Goal: Task Accomplishment & Management: Complete application form

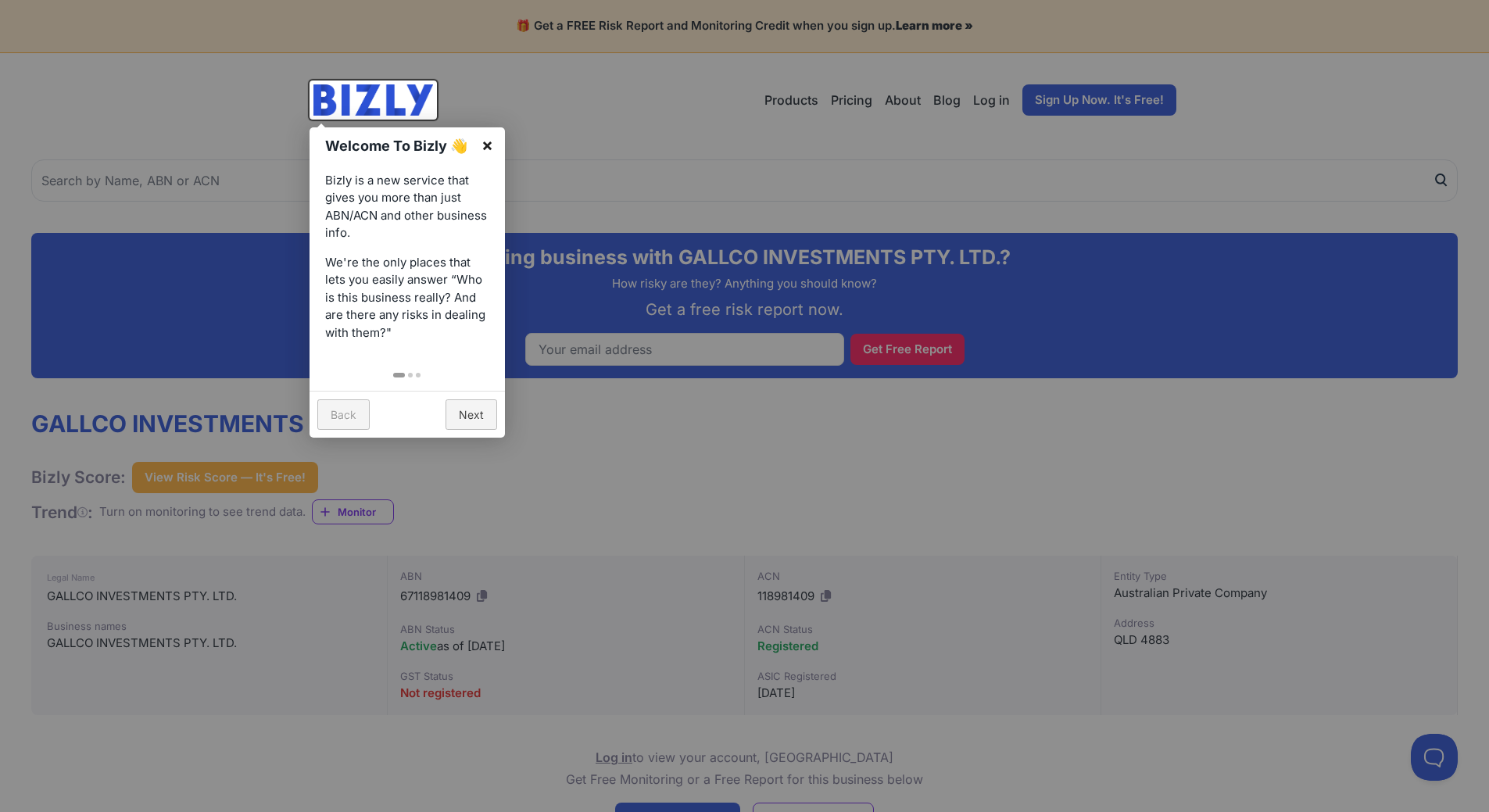
click at [490, 145] on link "×" at bounding box center [487, 145] width 35 height 35
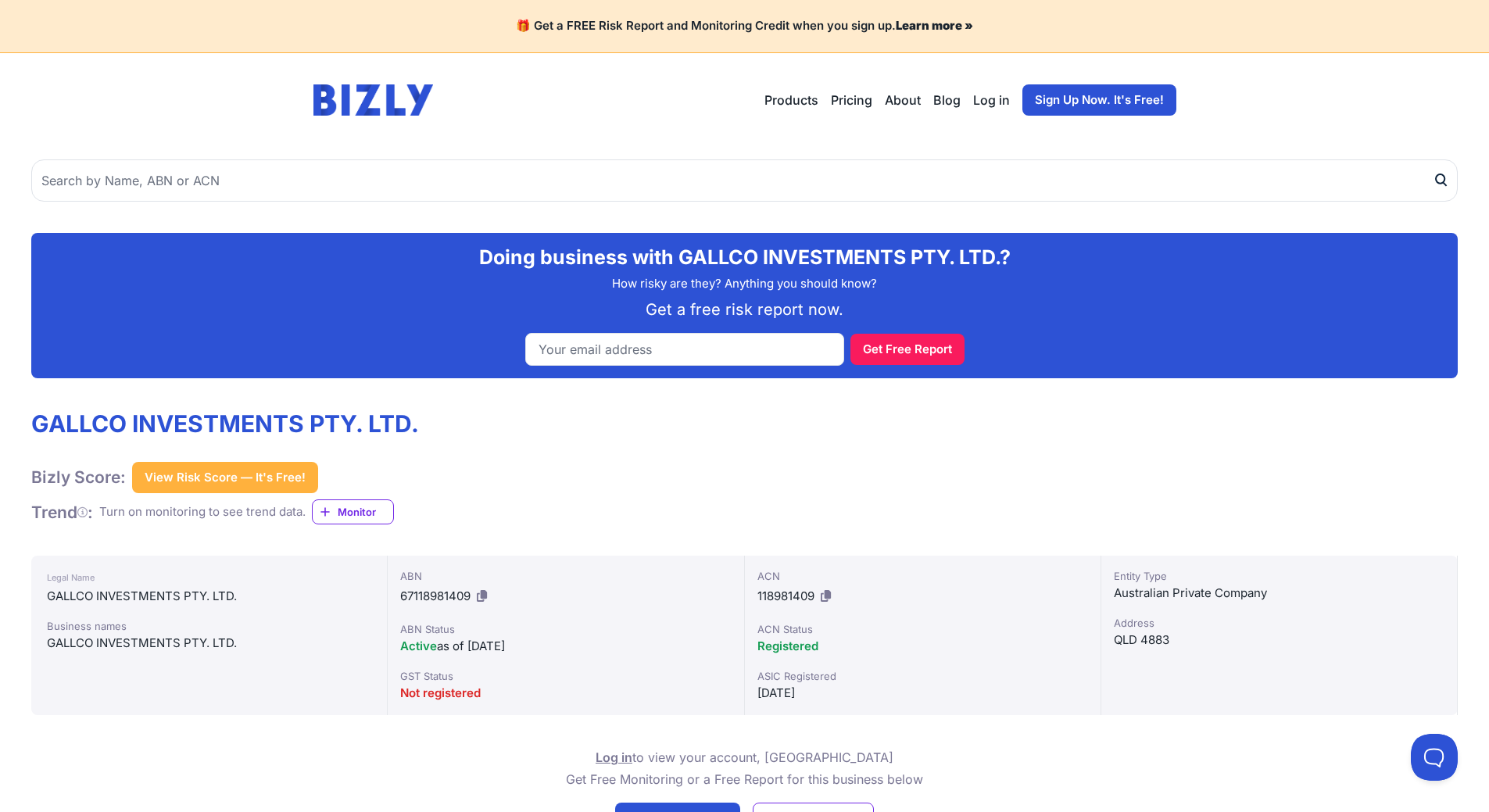
click at [789, 650] on span "Registered" at bounding box center [788, 646] width 61 height 15
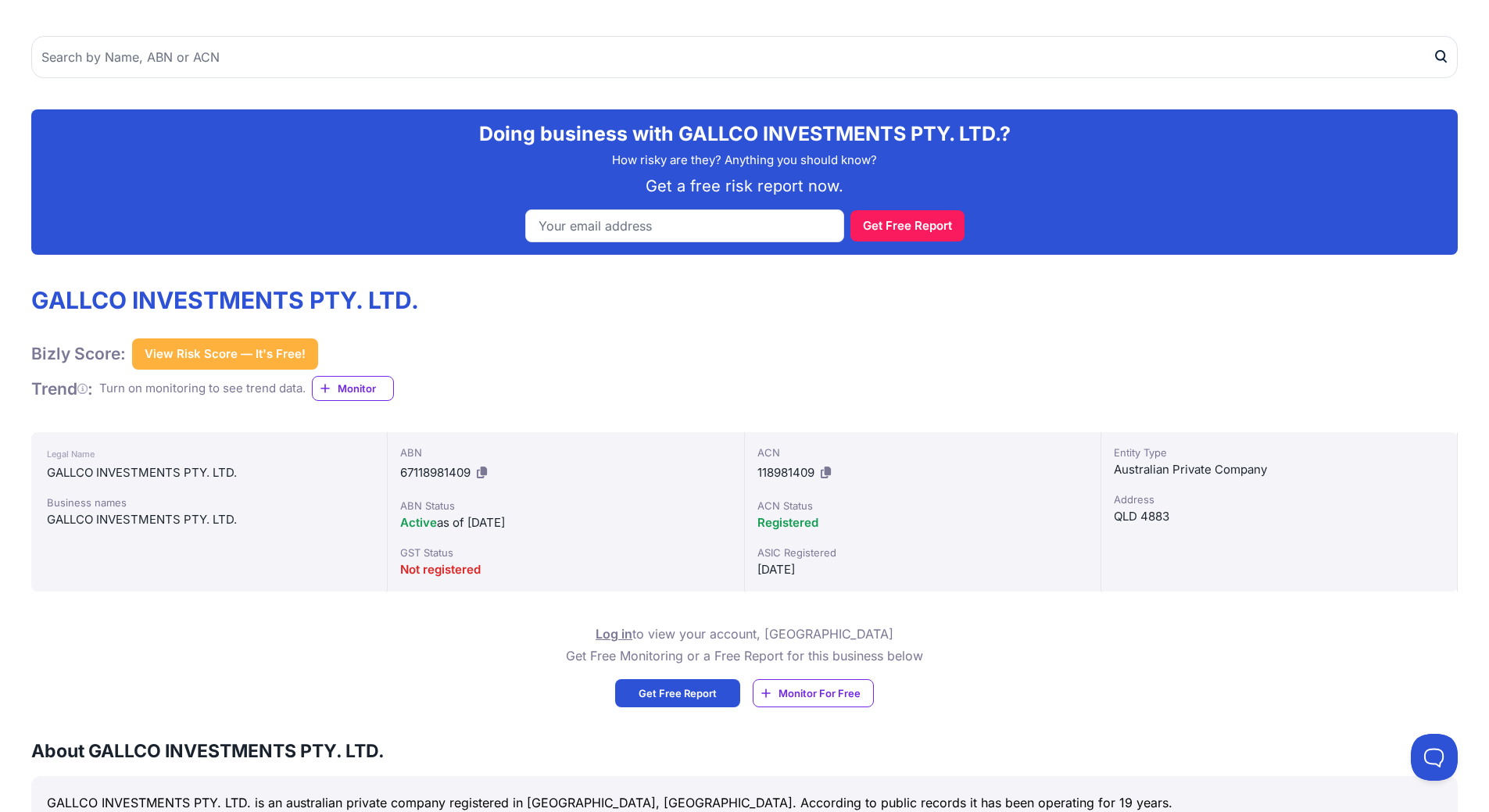
scroll to position [86, 0]
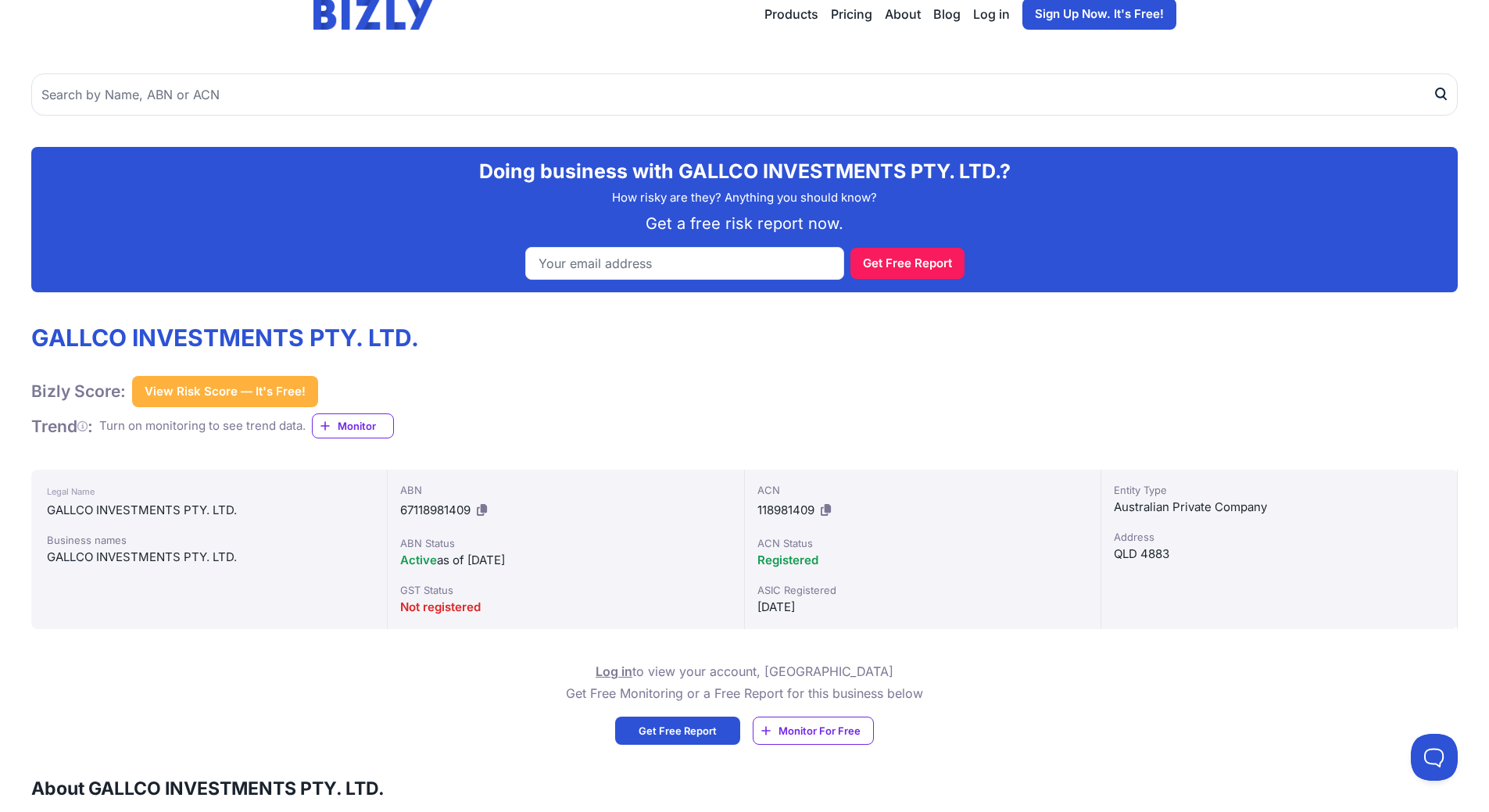
click at [225, 389] on button "View Risk Score — It's Free!" at bounding box center [225, 392] width 186 height 31
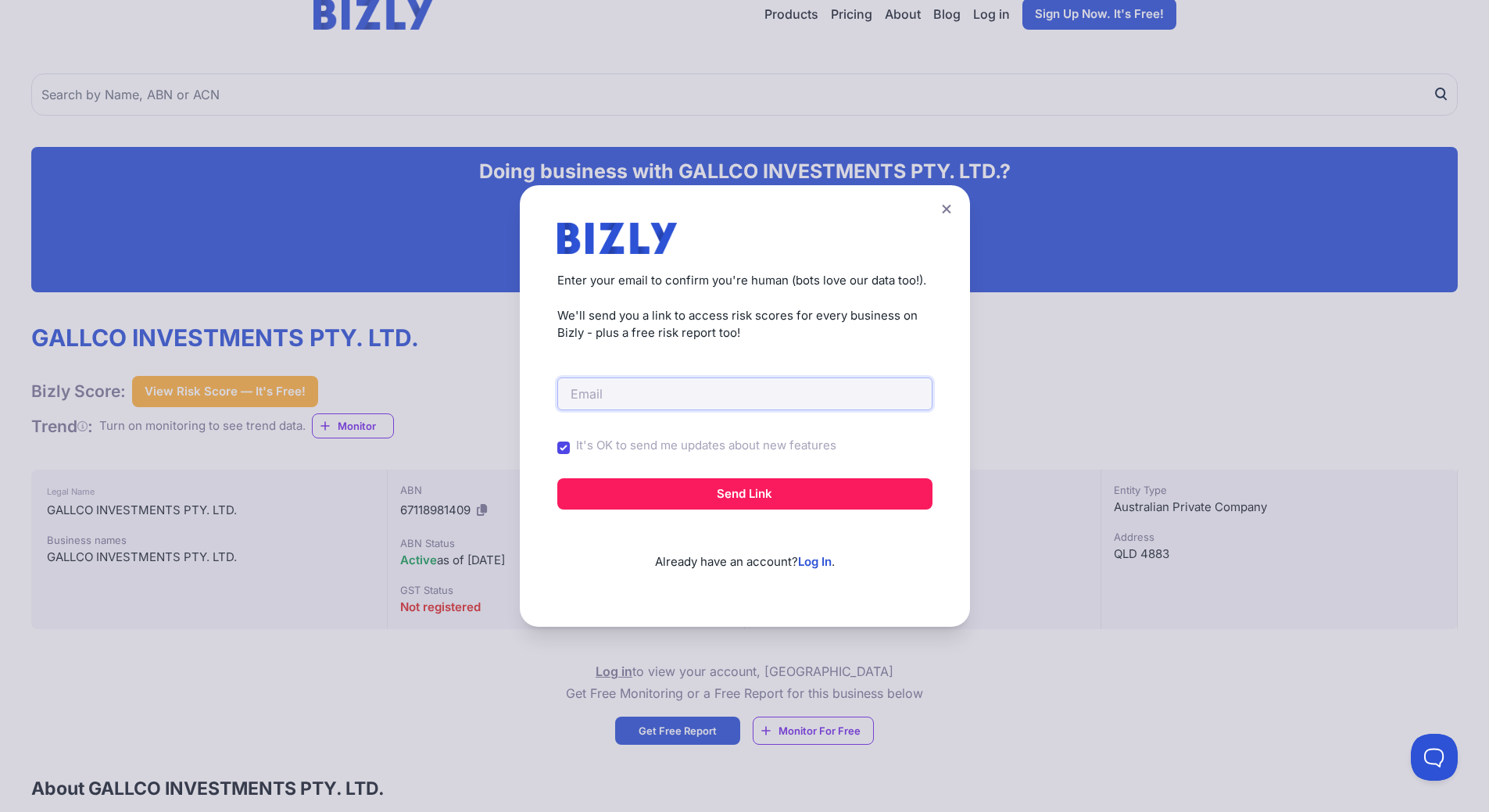
click at [609, 404] on input "email" at bounding box center [744, 394] width 375 height 33
type input "leanneg@trc.qld.gov.au"
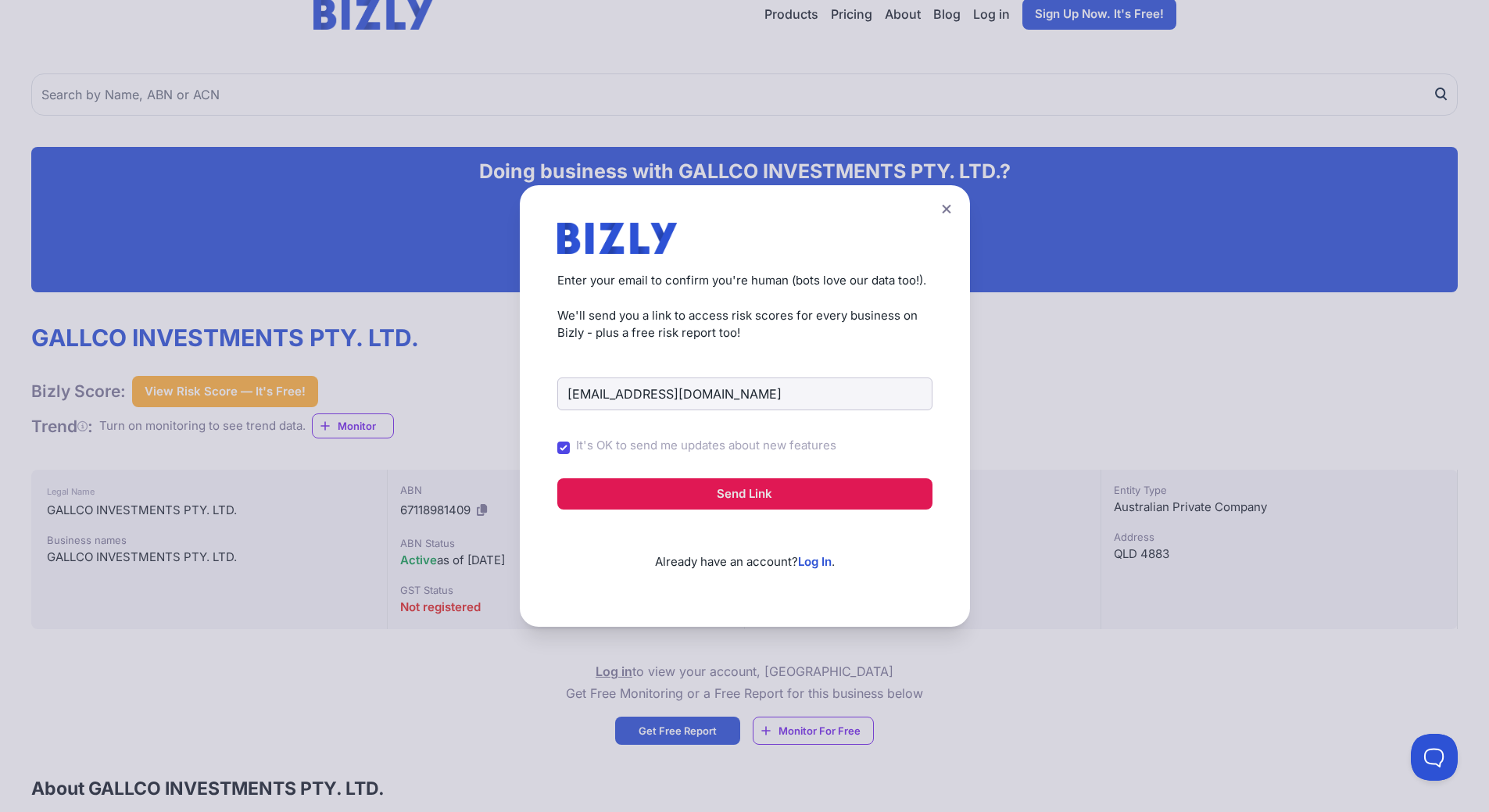
click at [780, 494] on button "Send Link" at bounding box center [744, 494] width 375 height 31
click at [739, 499] on button "Send Link" at bounding box center [744, 494] width 375 height 31
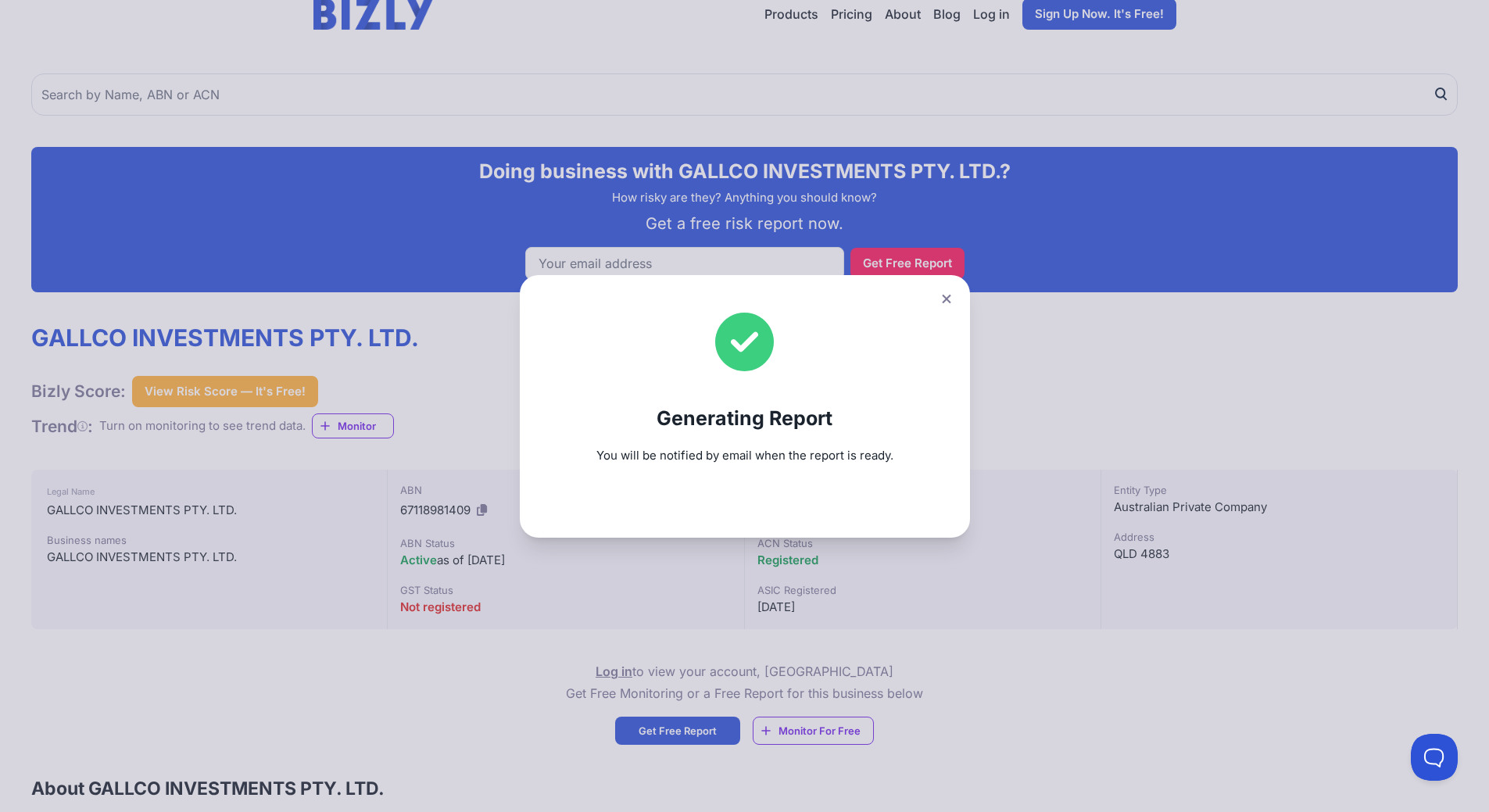
click at [951, 293] on icon at bounding box center [946, 298] width 9 height 10
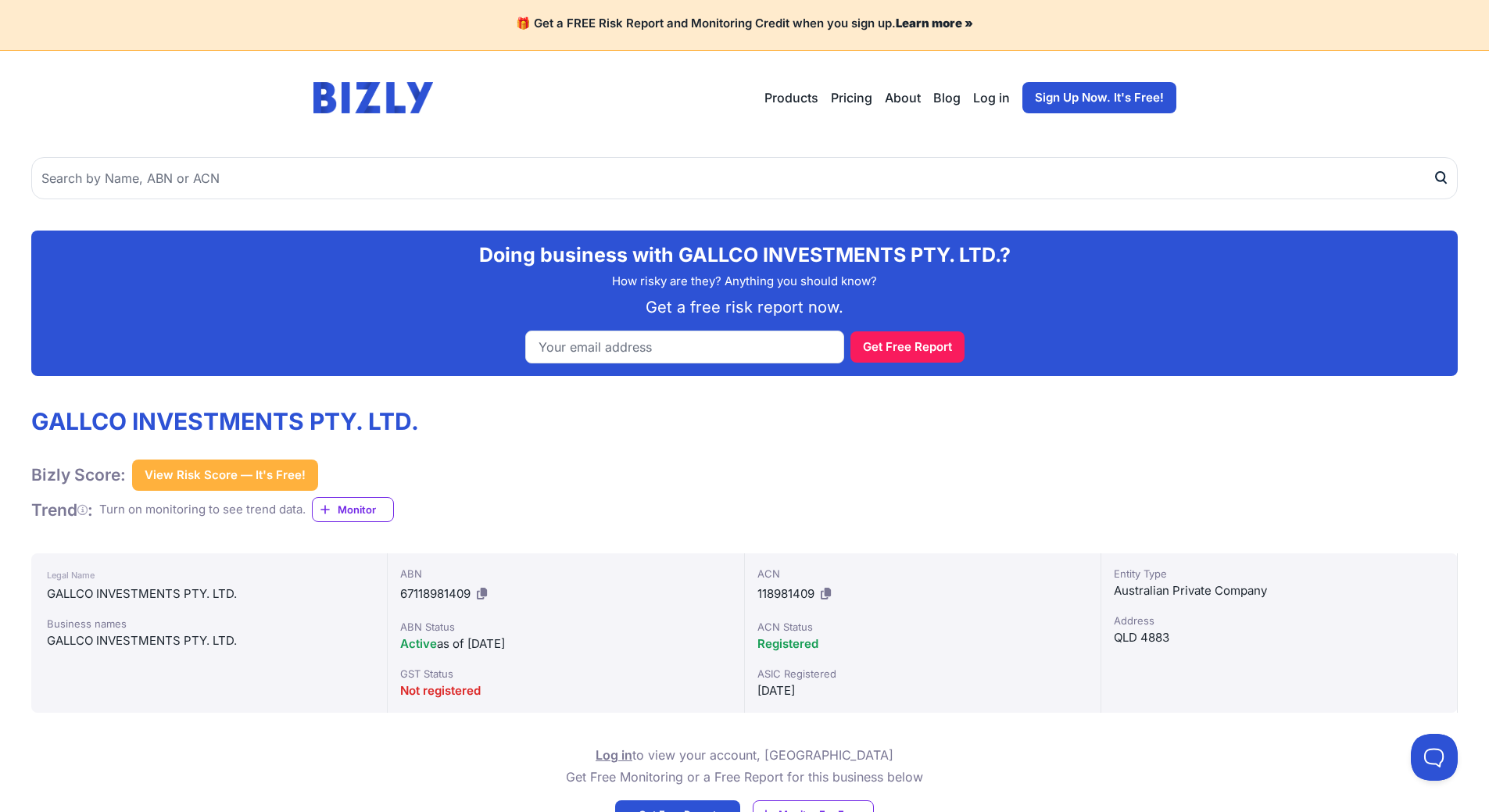
scroll to position [0, 0]
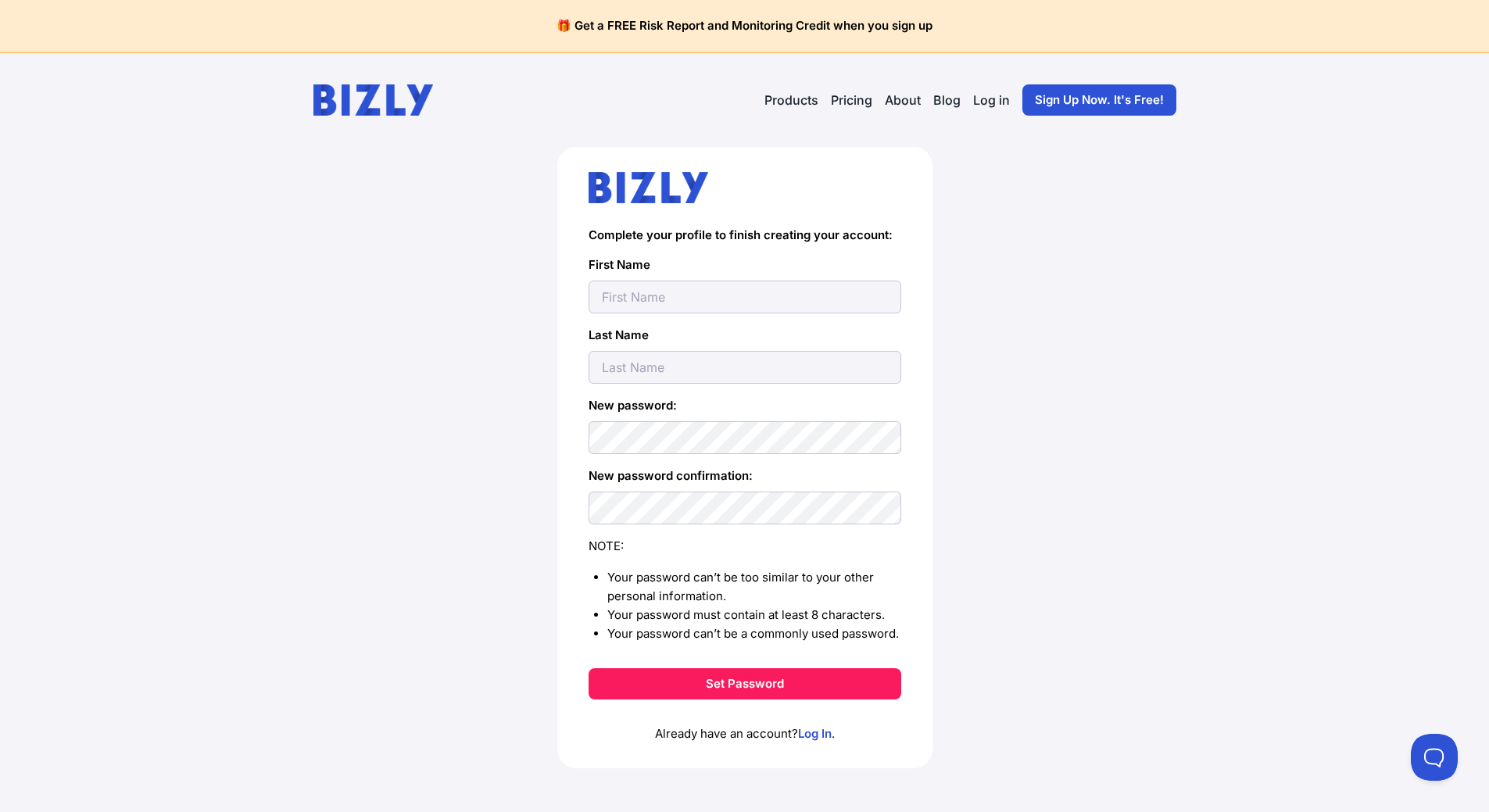
click at [650, 296] on input "text" at bounding box center [744, 297] width 312 height 33
type input "[PERSON_NAME]"
click at [707, 690] on button "Set Password" at bounding box center [744, 684] width 312 height 31
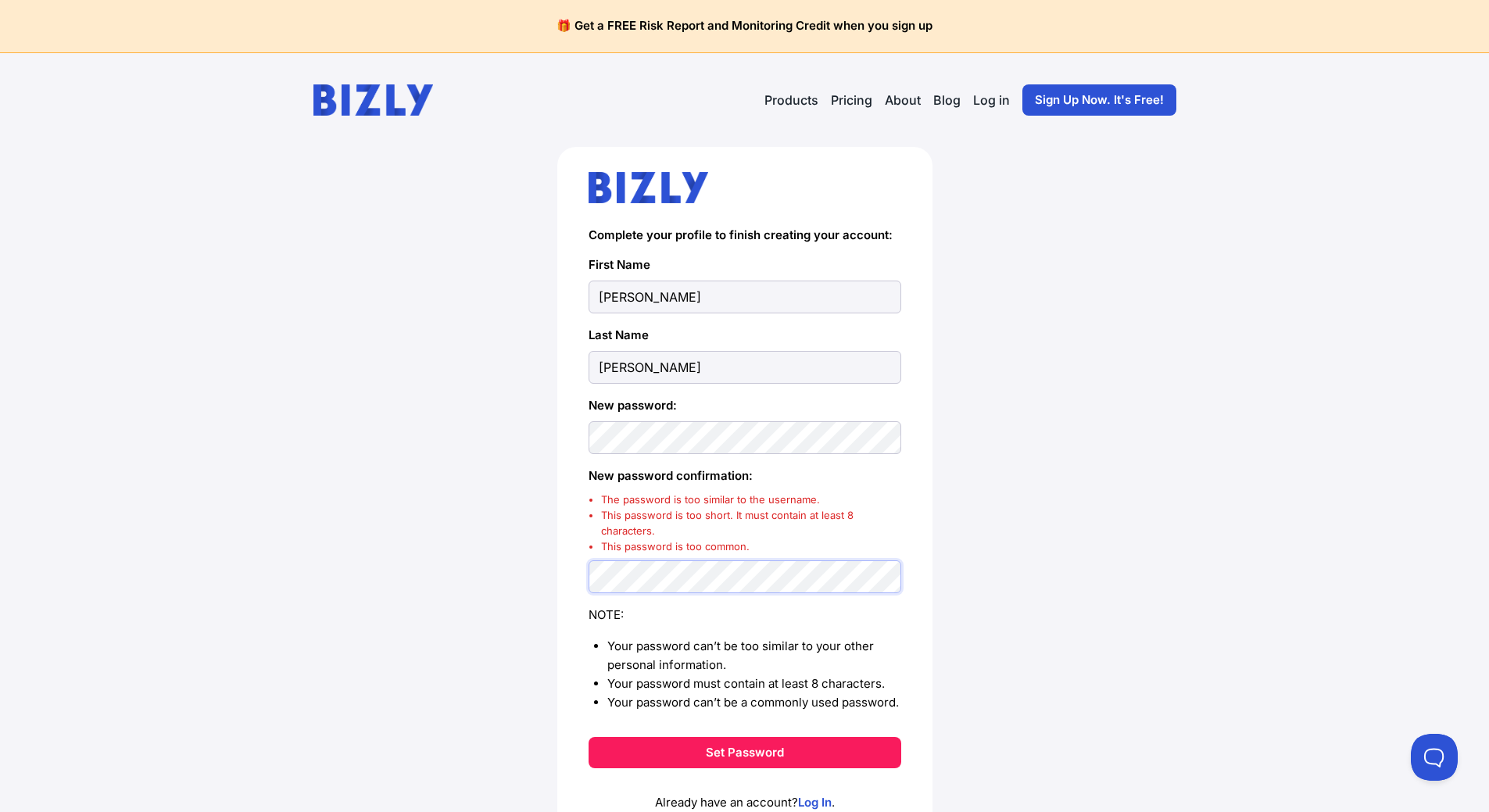
click at [589, 737] on button "Set Password" at bounding box center [744, 753] width 312 height 31
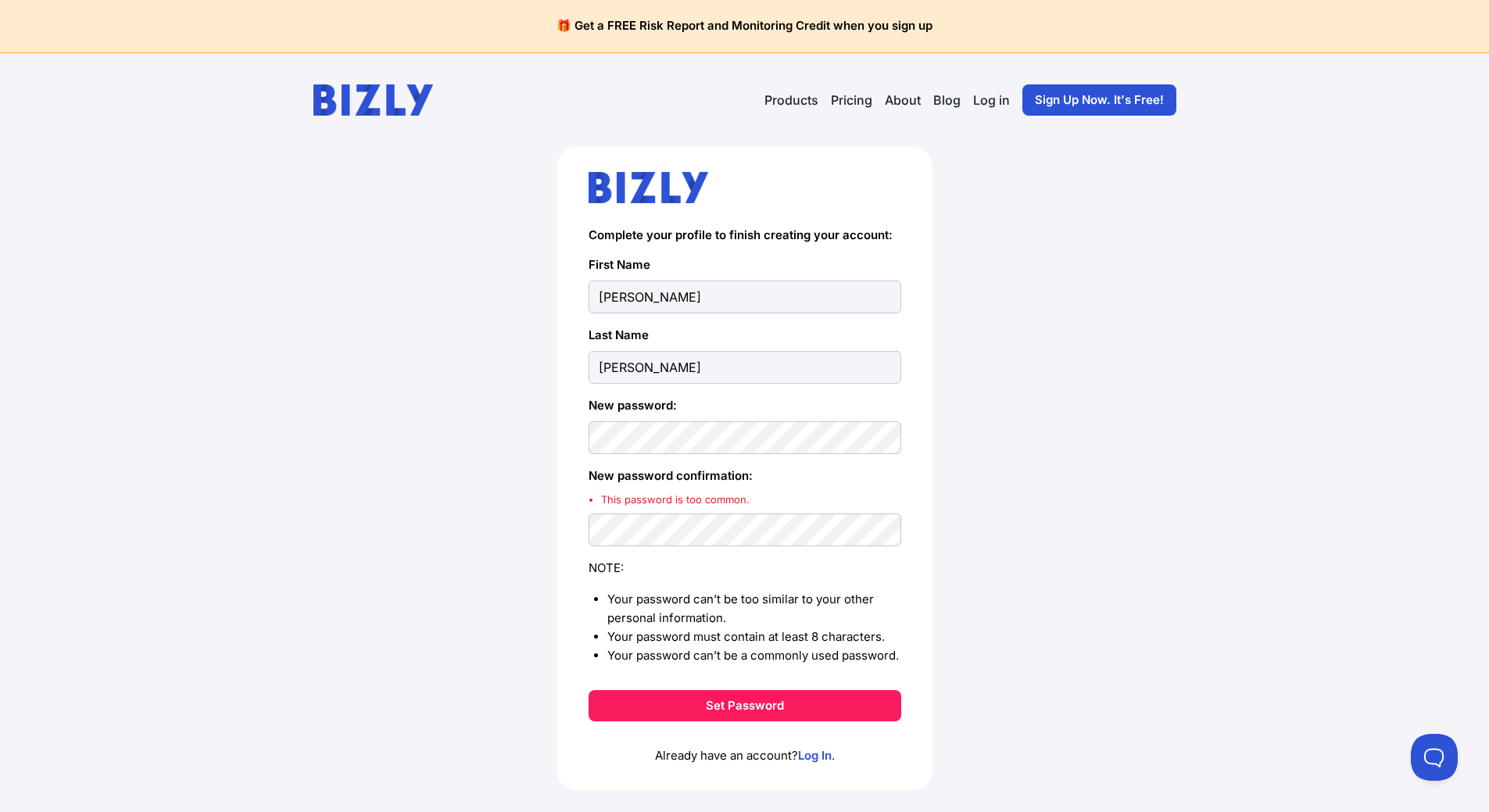
click at [698, 547] on form "Complete your profile to finish creating your account: First Name [PERSON_NAME]…" at bounding box center [744, 475] width 312 height 493
click at [792, 710] on button "Set Password" at bounding box center [744, 706] width 312 height 31
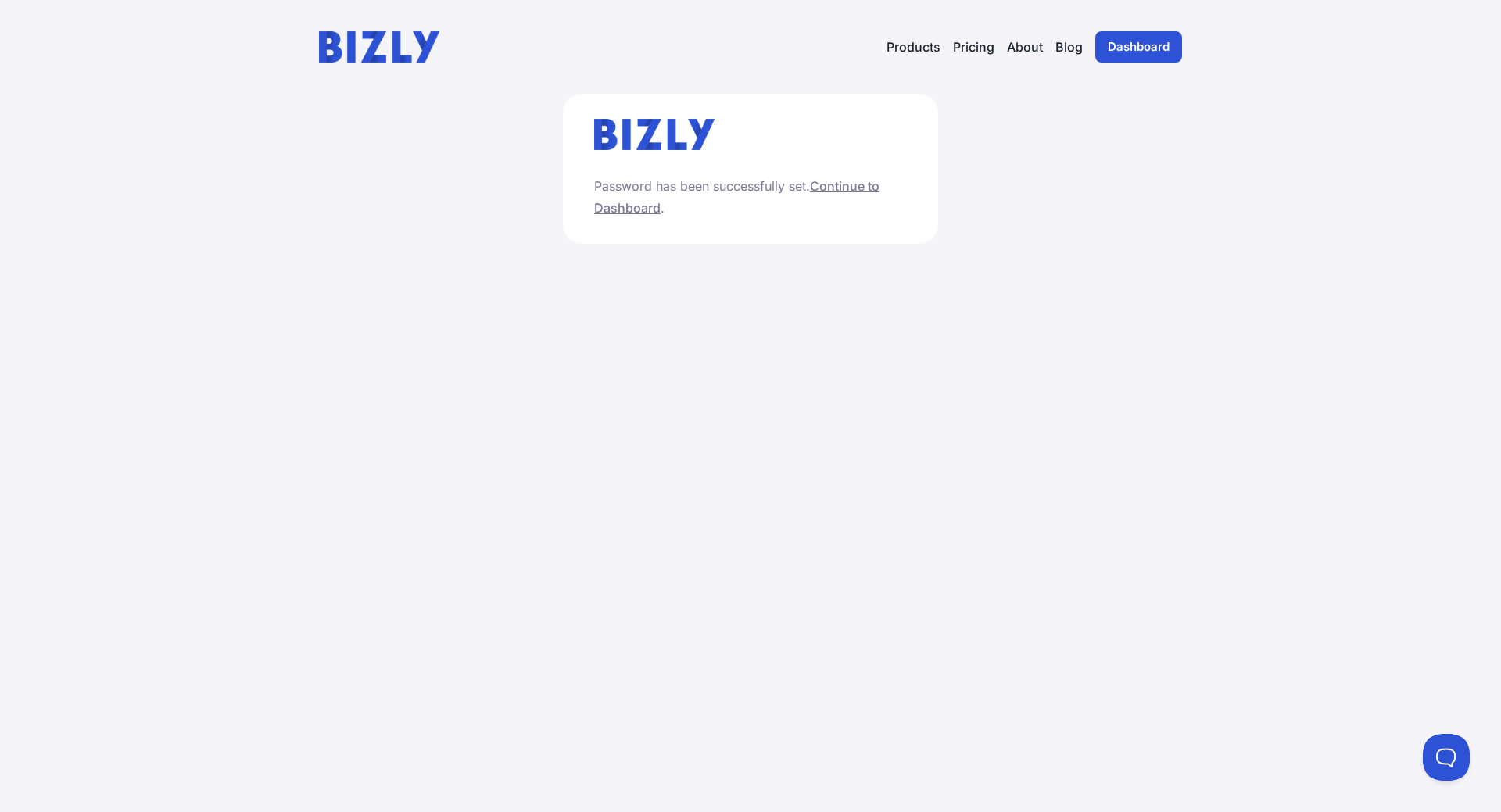
click at [845, 185] on link "Continue to Dashboard" at bounding box center [736, 197] width 285 height 38
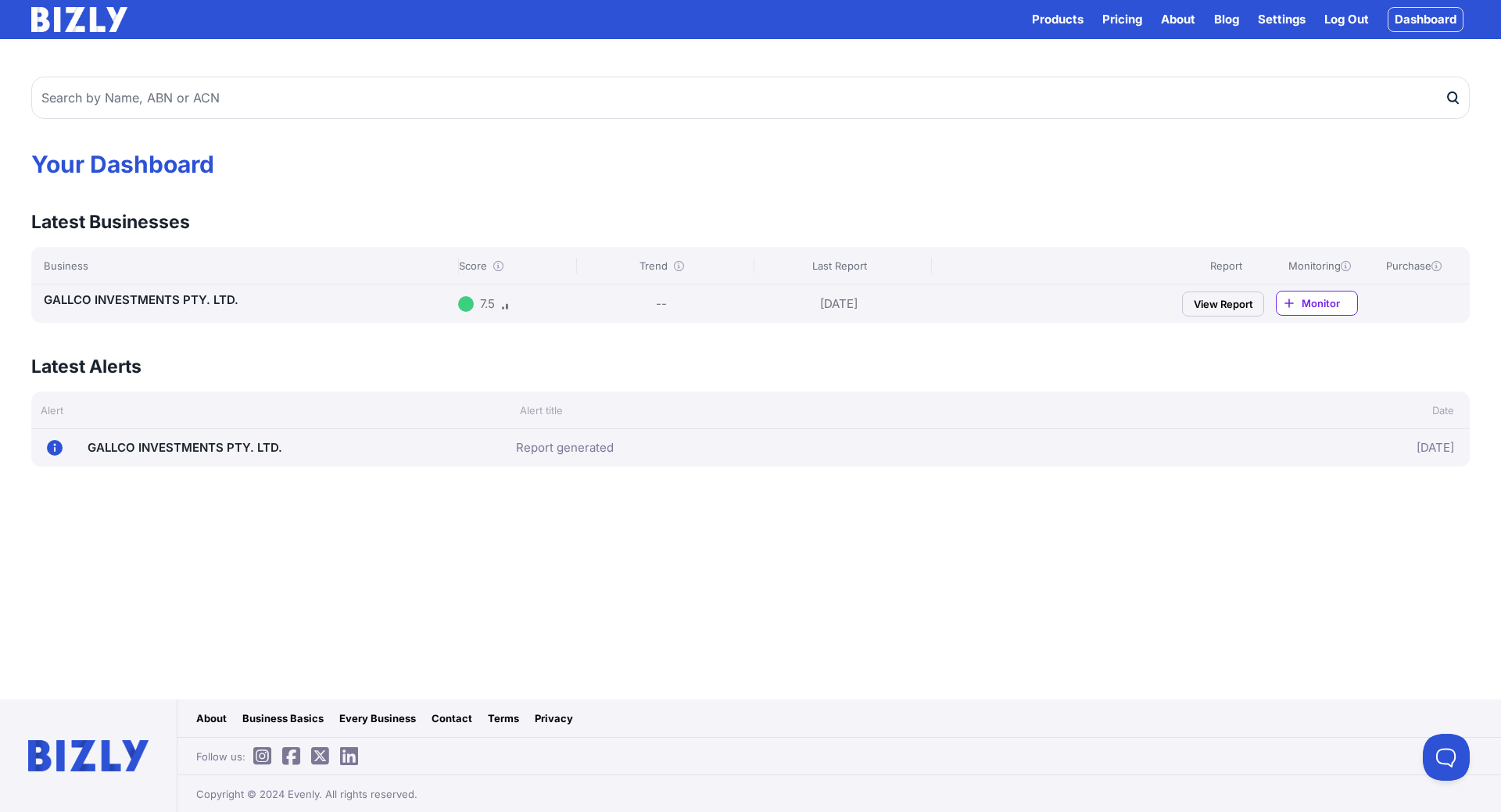
click at [1225, 307] on link "View Report" at bounding box center [1223, 304] width 82 height 25
